Goal: Information Seeking & Learning: Learn about a topic

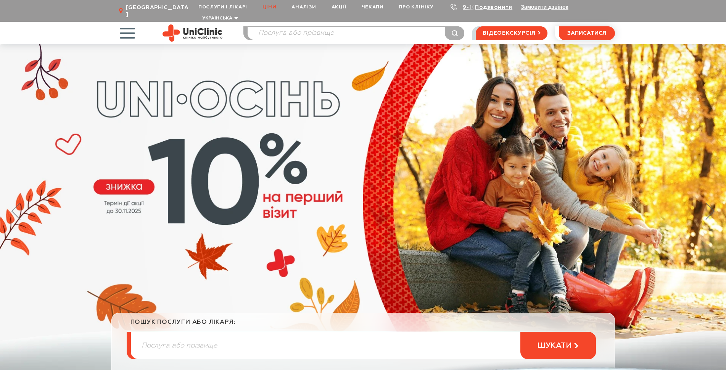
click at [273, 9] on link "Ціни" at bounding box center [269, 7] width 29 height 14
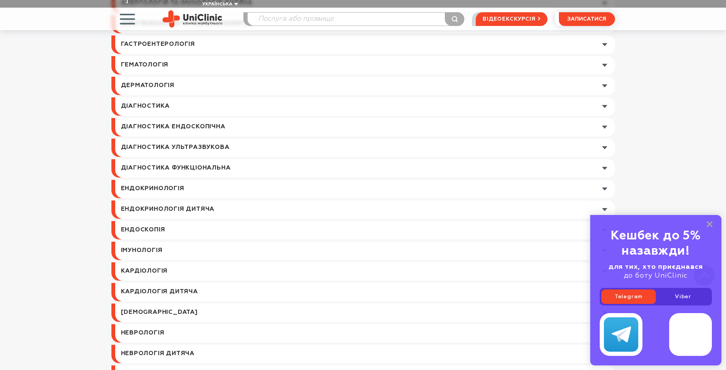
scroll to position [534, 0]
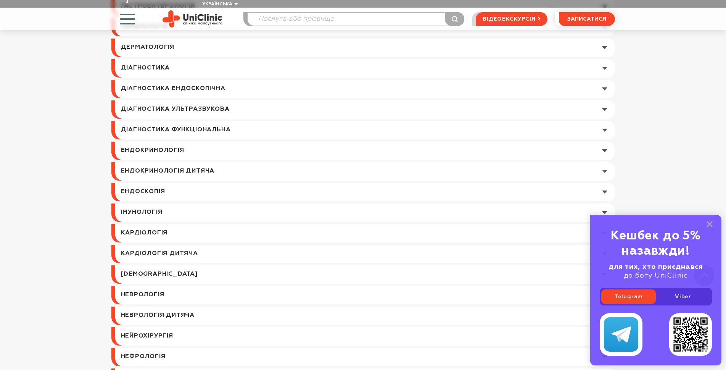
click at [169, 224] on link at bounding box center [365, 233] width 500 height 18
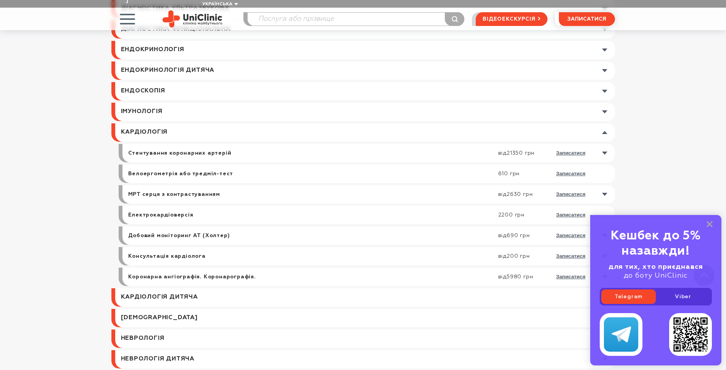
scroll to position [649, 0]
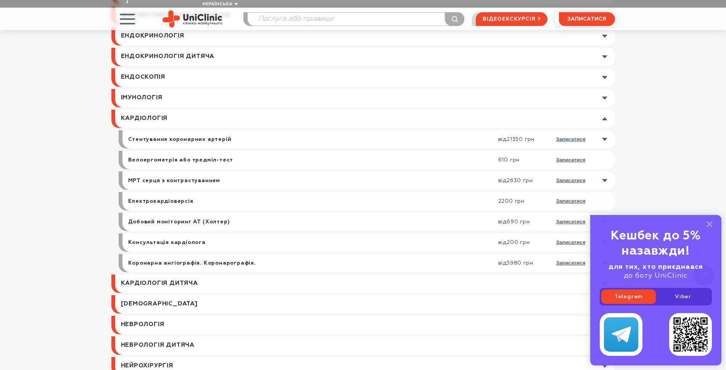
click at [606, 212] on link at bounding box center [370, 221] width 489 height 18
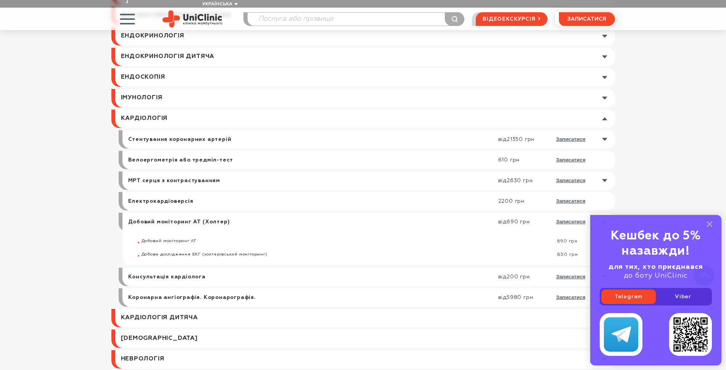
scroll to position [687, 0]
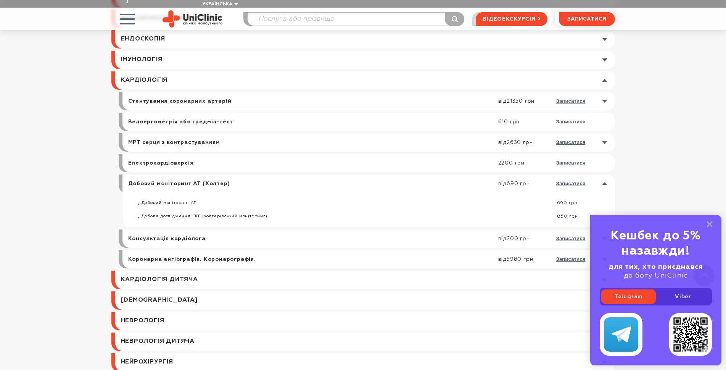
click at [705, 227] on div "Кешбек до 5% назавжди! для тих, хто приєднався до боту UniClinic Telegram Viber" at bounding box center [655, 290] width 131 height 150
click at [707, 226] on rect at bounding box center [709, 224] width 6 height 6
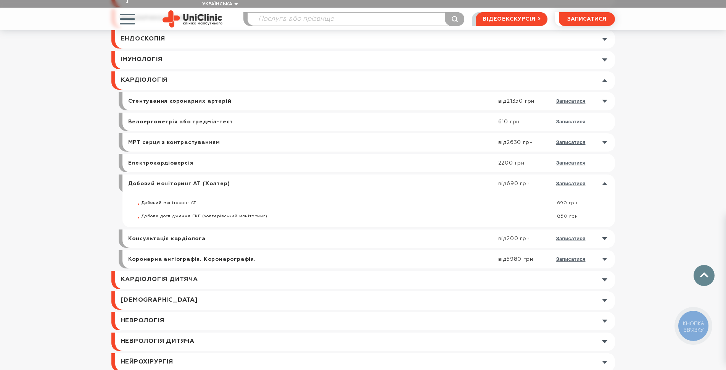
click at [600, 229] on link at bounding box center [370, 238] width 489 height 18
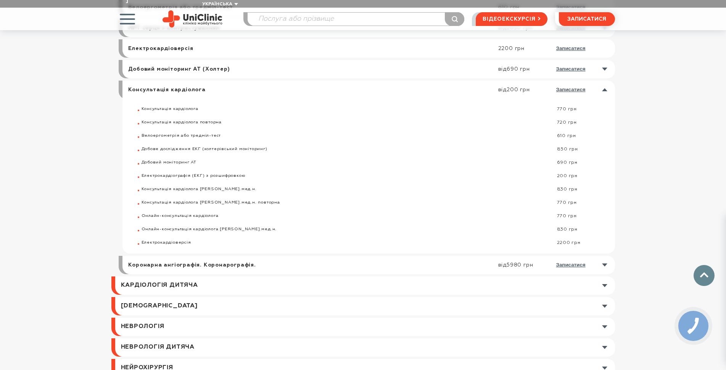
scroll to position [839, 0]
